Goal: Task Accomplishment & Management: Manage account settings

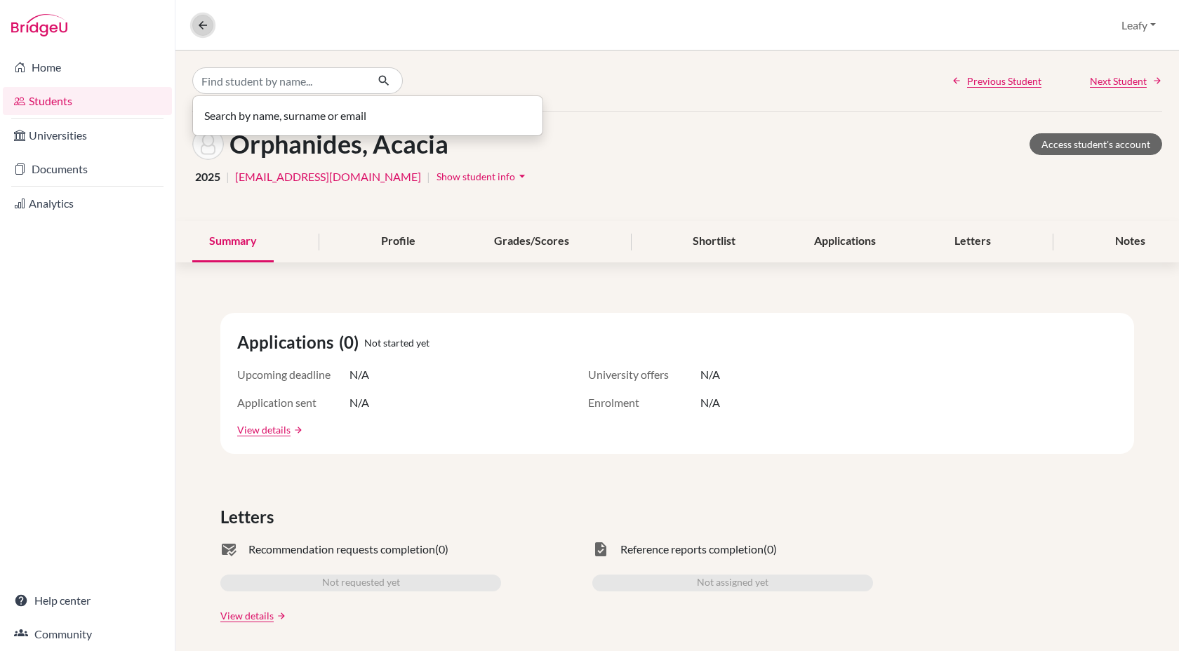
click at [199, 25] on icon at bounding box center [202, 25] width 13 height 13
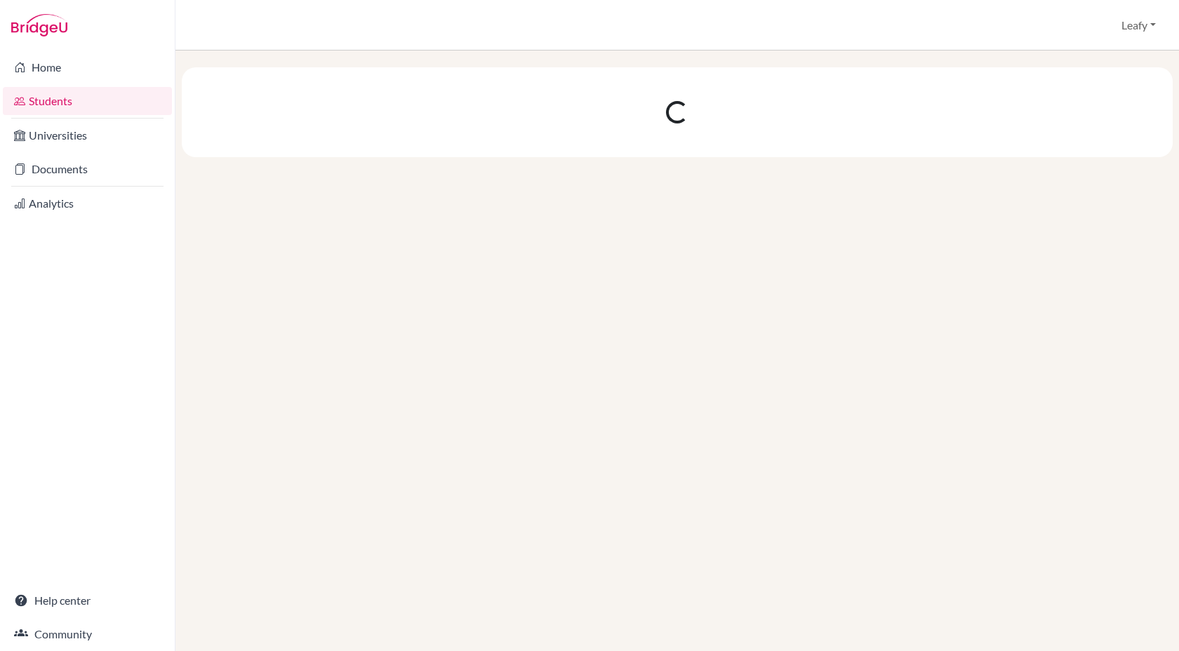
click at [57, 102] on link "Students" at bounding box center [87, 101] width 169 height 28
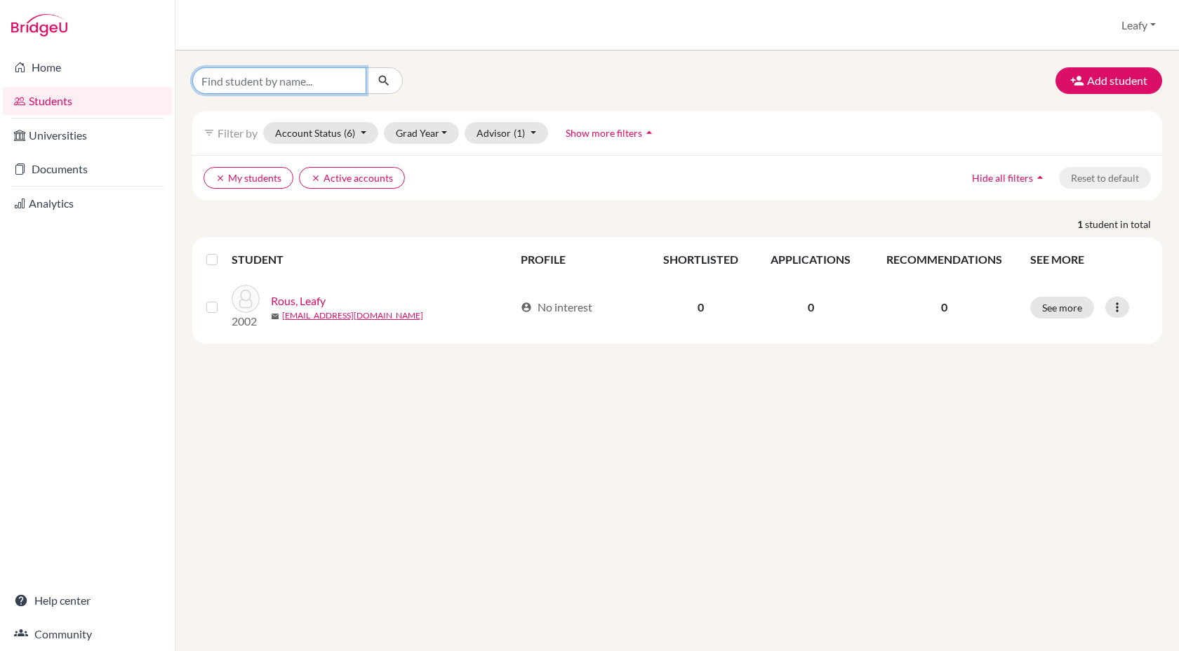
click at [349, 84] on input "Find student by name..." at bounding box center [279, 80] width 174 height 27
type input "samhanga"
click button "submit" at bounding box center [384, 80] width 37 height 27
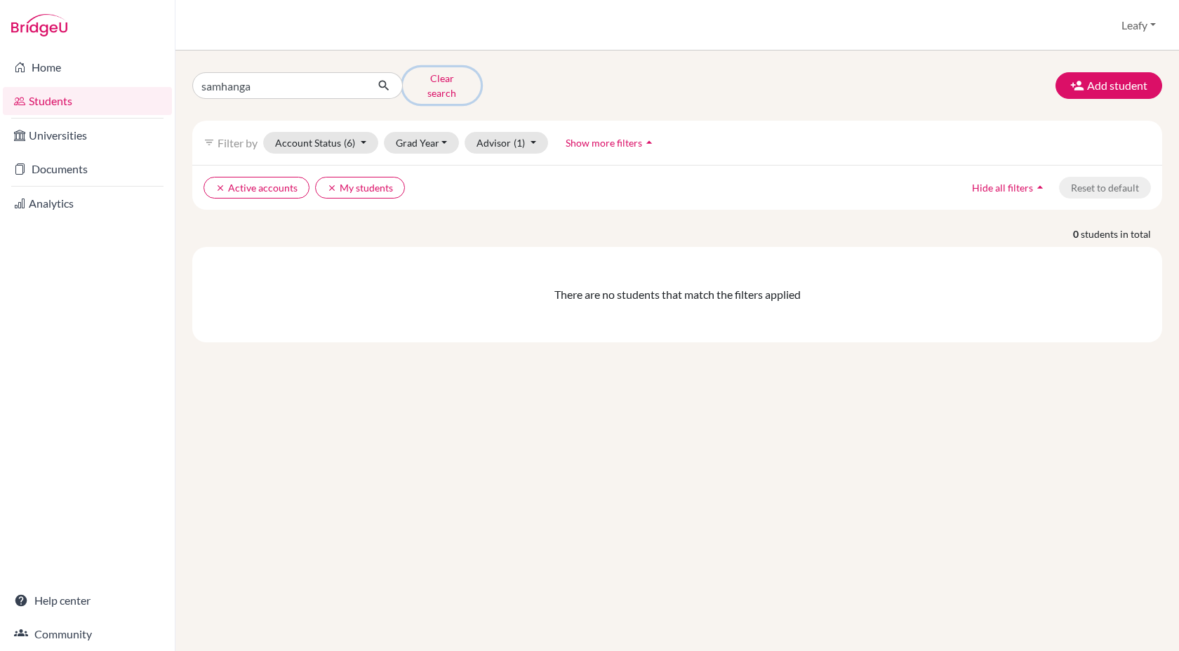
click at [436, 80] on button "Clear search" at bounding box center [442, 85] width 78 height 36
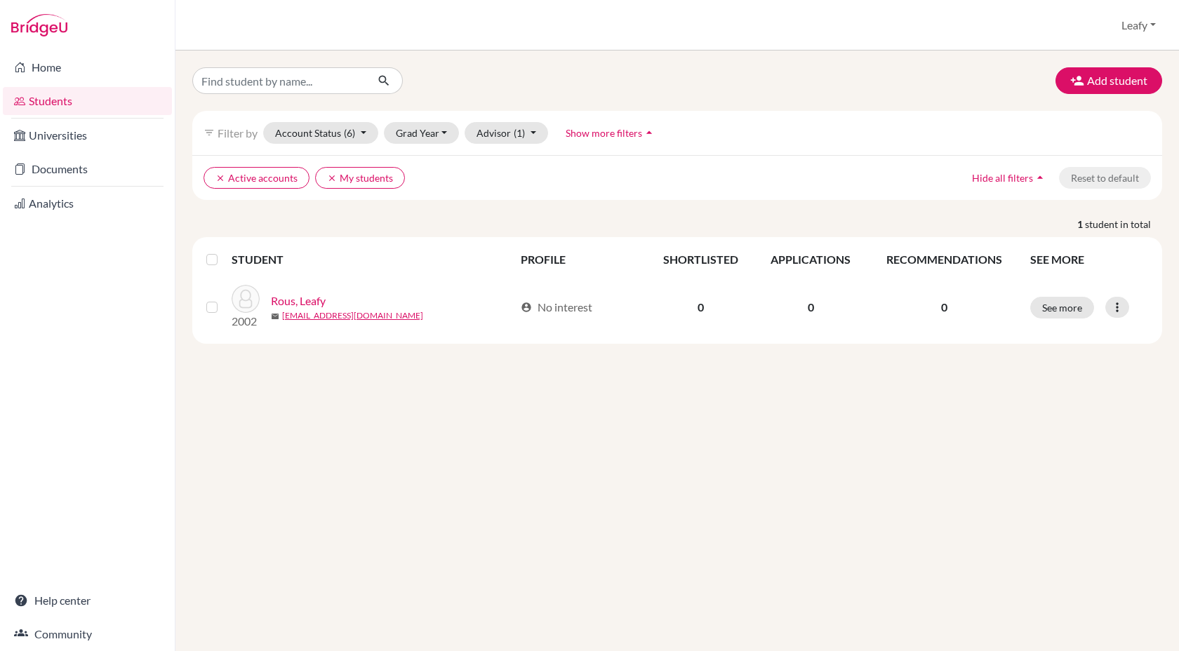
click at [51, 102] on link "Students" at bounding box center [87, 101] width 169 height 28
click at [1138, 79] on button "Add student" at bounding box center [1108, 80] width 107 height 27
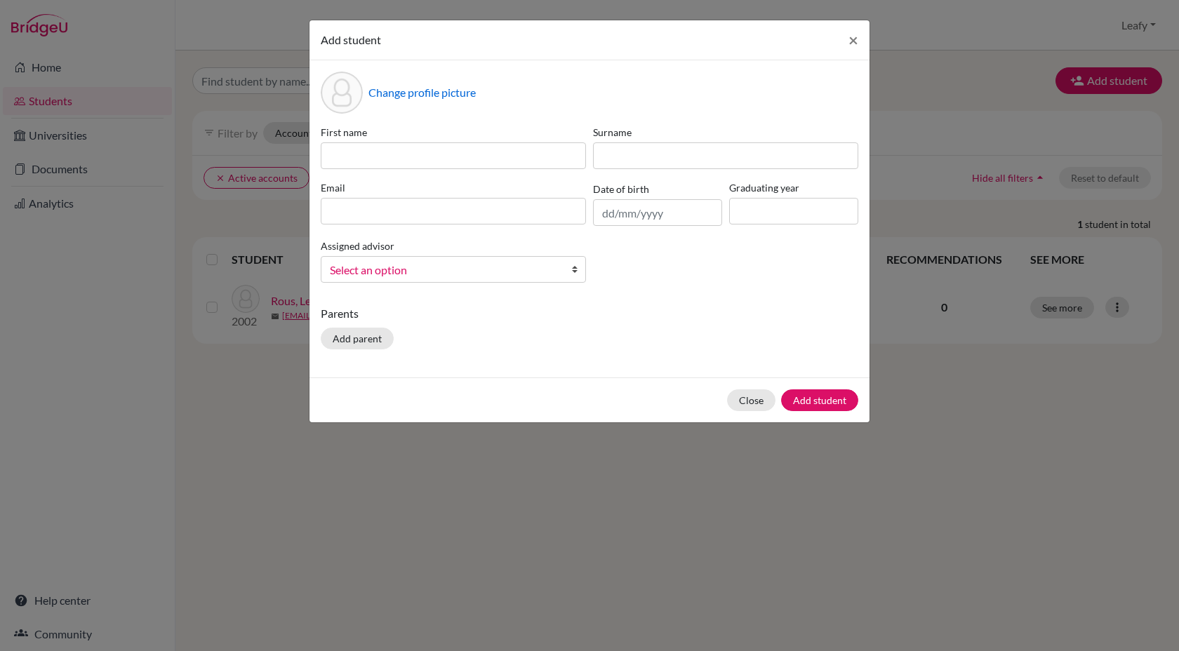
click at [507, 269] on span "Select an option" at bounding box center [444, 270] width 229 height 18
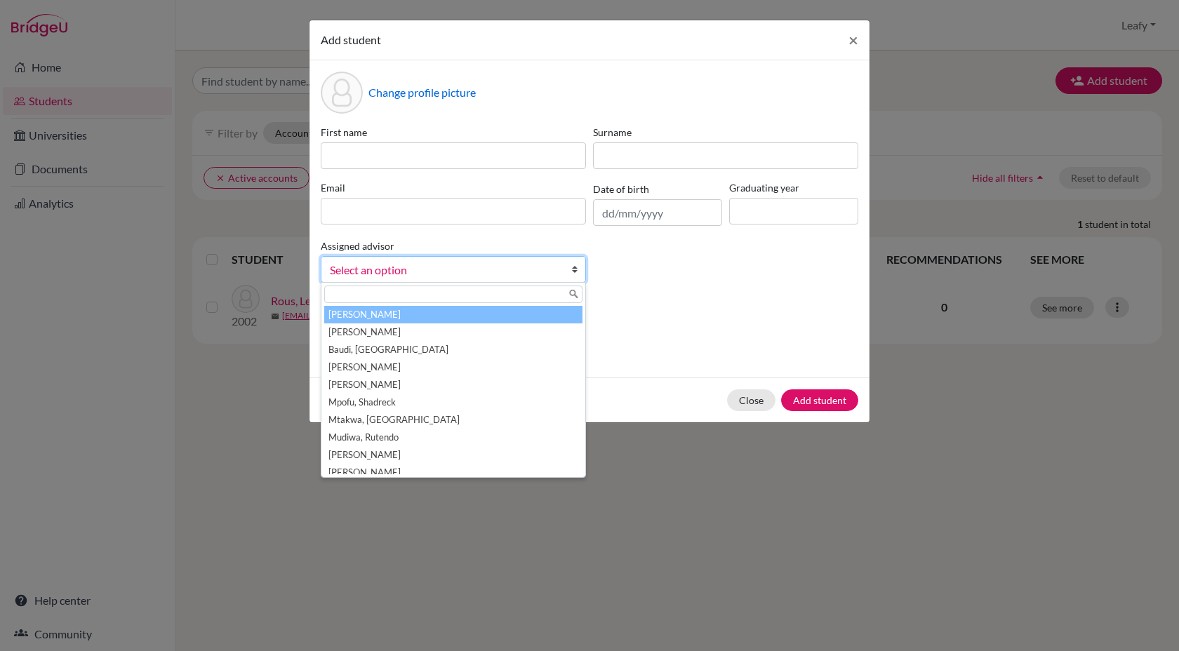
click at [669, 291] on div "First name Surname Email Date of birth Graduating year Assigned advisor Allott,…" at bounding box center [589, 209] width 545 height 169
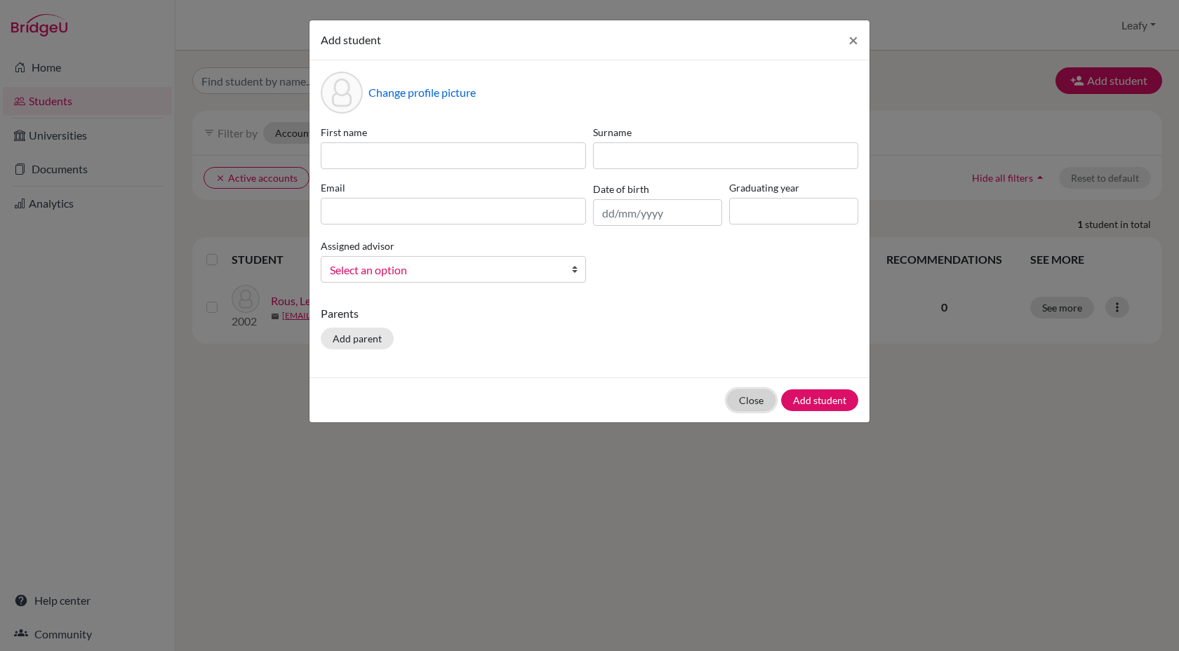
click at [739, 399] on button "Close" at bounding box center [751, 400] width 48 height 22
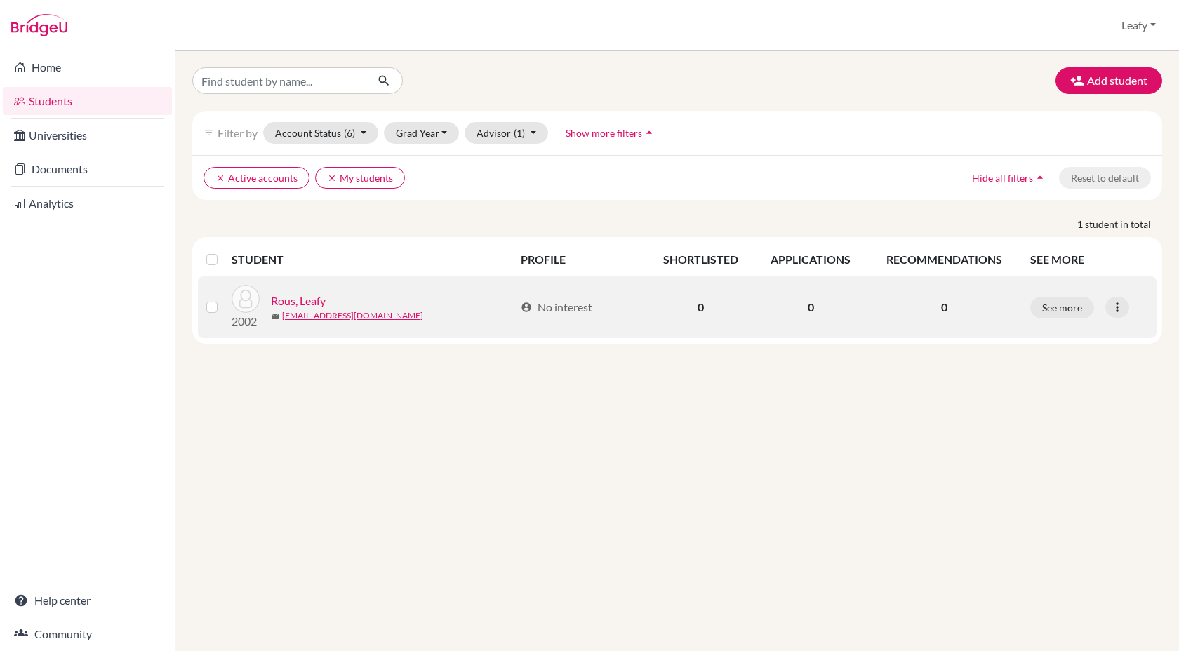
click at [314, 298] on link "Rous, Leafy" at bounding box center [298, 301] width 55 height 17
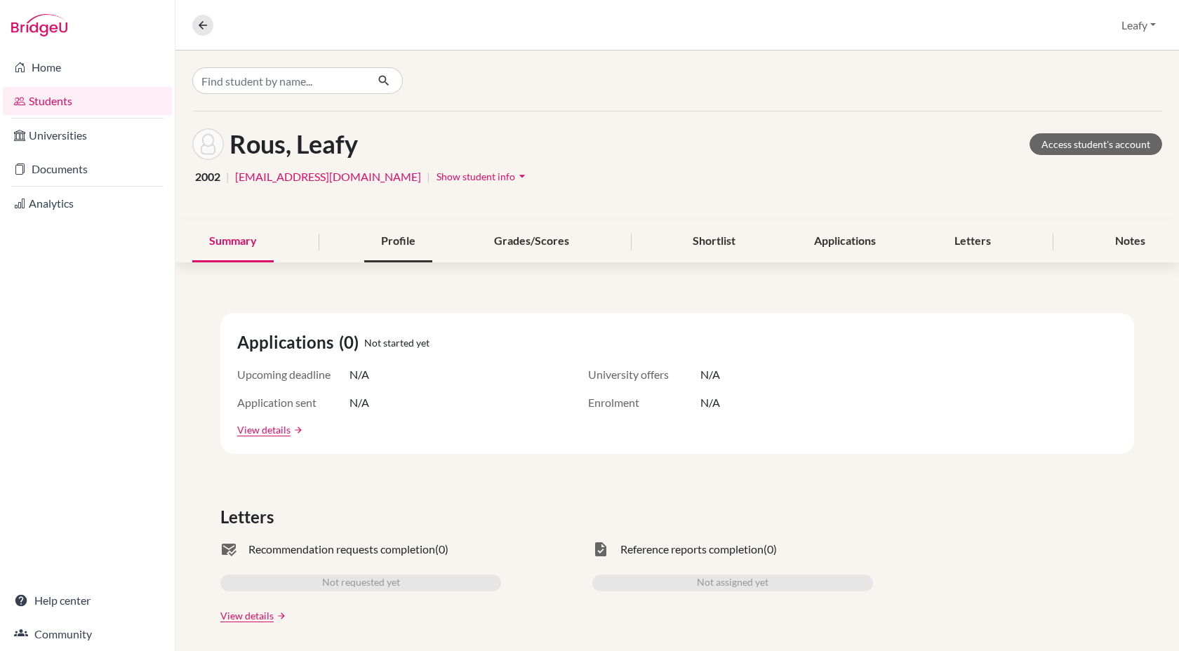
click at [404, 250] on div "Profile" at bounding box center [398, 241] width 68 height 41
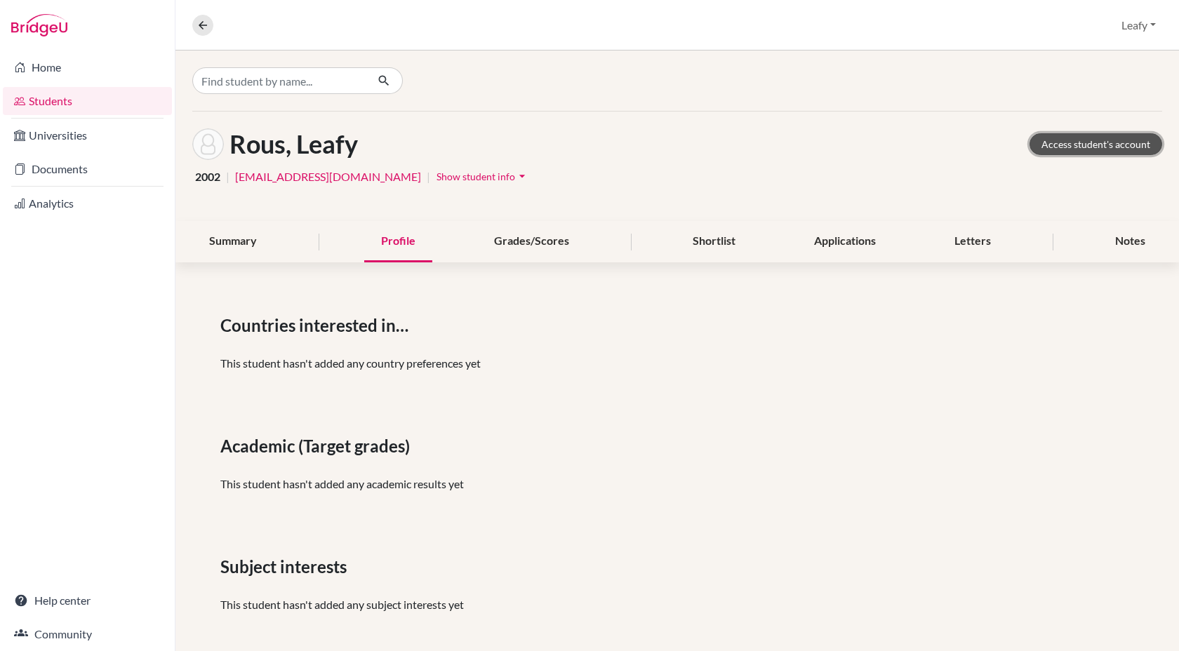
click at [1064, 148] on link "Access student's account" at bounding box center [1095, 144] width 133 height 22
